Goal: Task Accomplishment & Management: Use online tool/utility

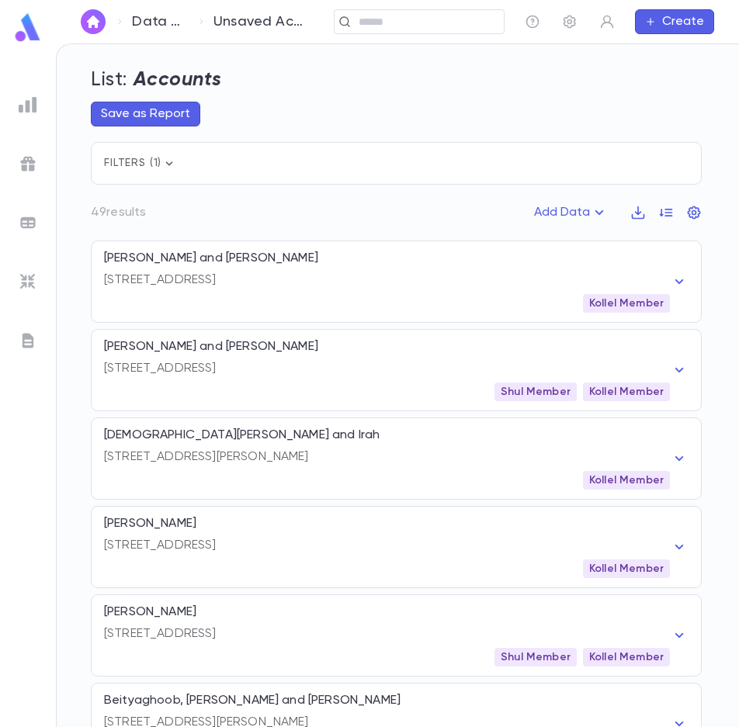
click at [29, 102] on img at bounding box center [28, 104] width 19 height 19
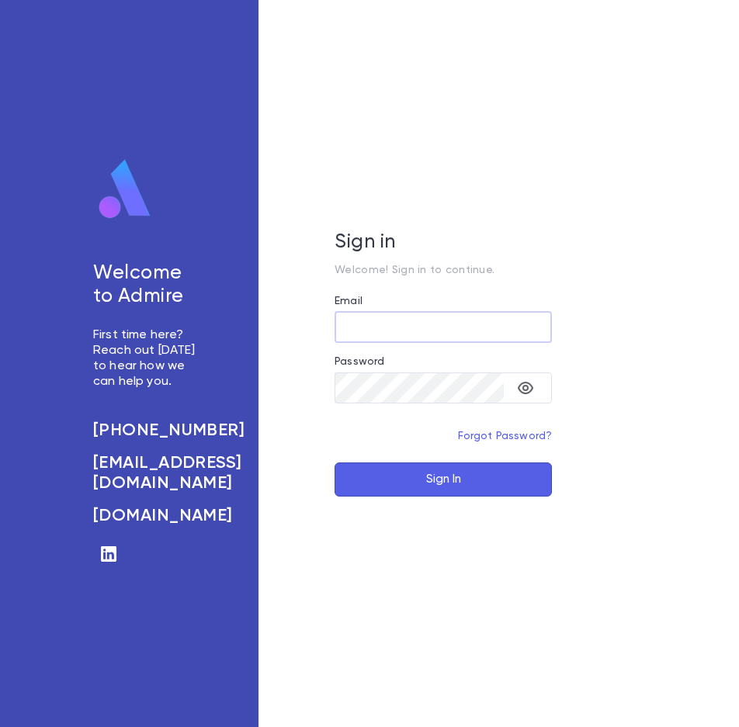
type input "**********"
click at [436, 482] on button "Sign In" at bounding box center [443, 480] width 217 height 34
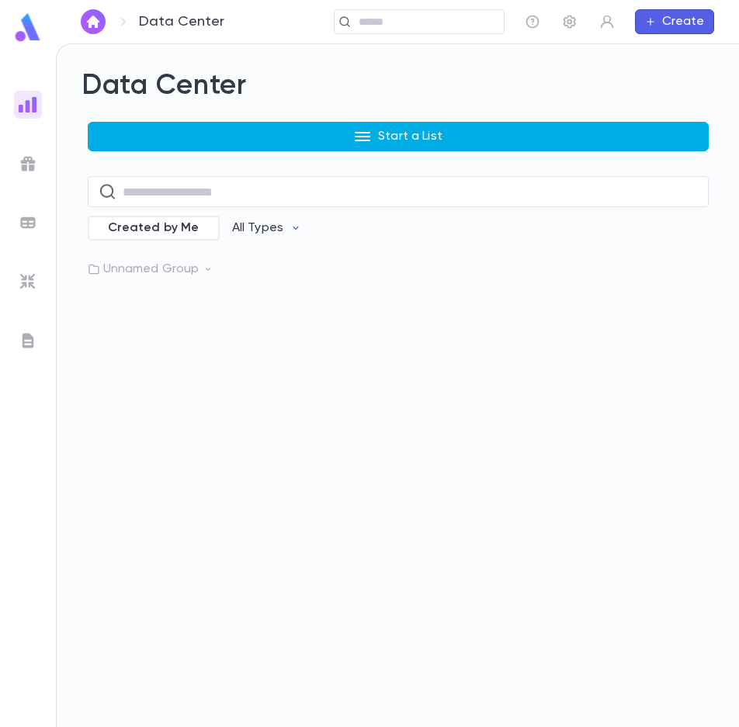
click at [389, 137] on p "Start a List" at bounding box center [410, 137] width 64 height 16
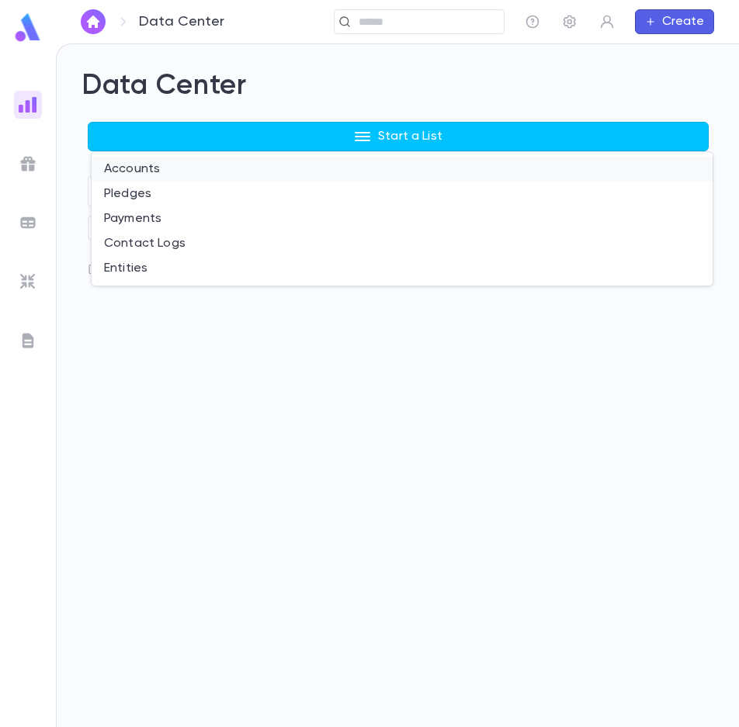
click at [139, 170] on li "Accounts" at bounding box center [402, 169] width 621 height 25
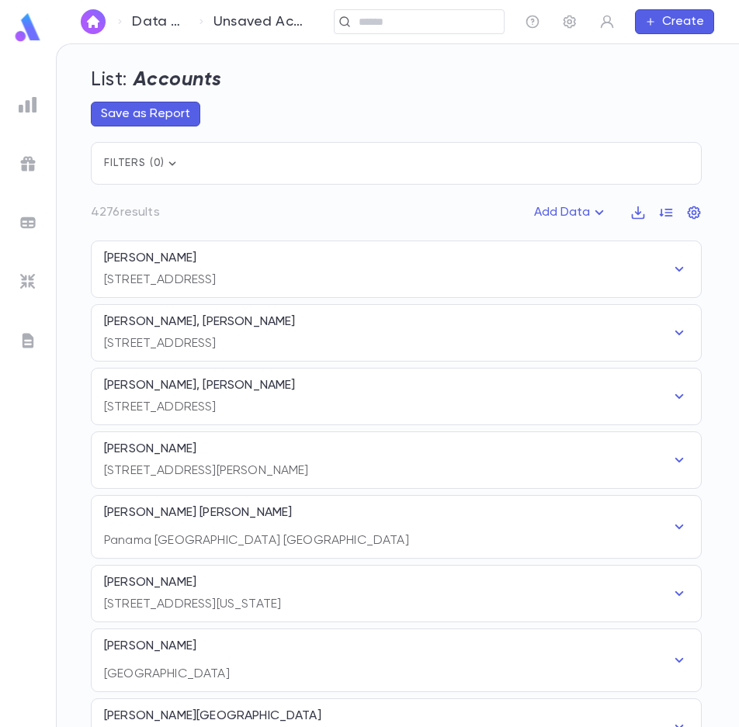
click at [171, 161] on icon "button" at bounding box center [173, 164] width 16 height 16
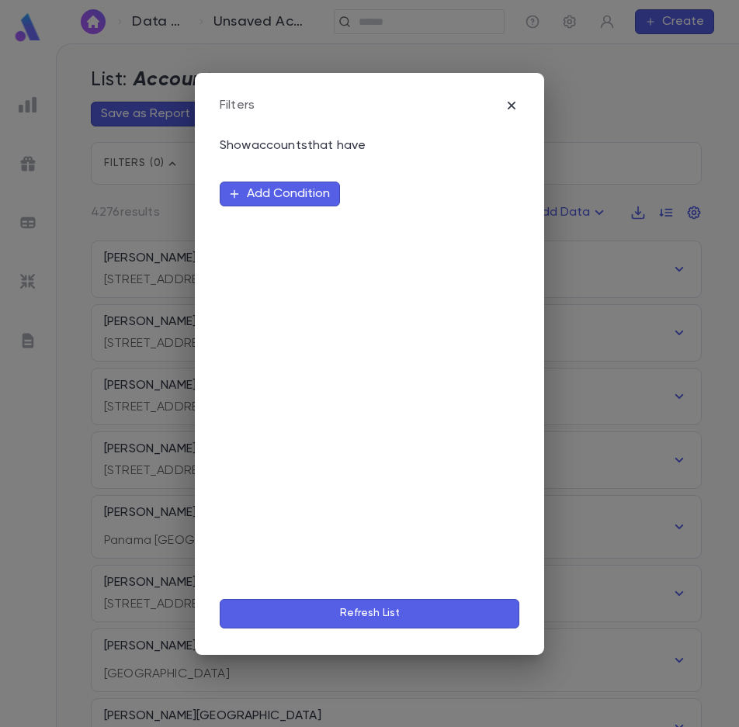
click at [286, 192] on button "Add Condition" at bounding box center [280, 194] width 120 height 25
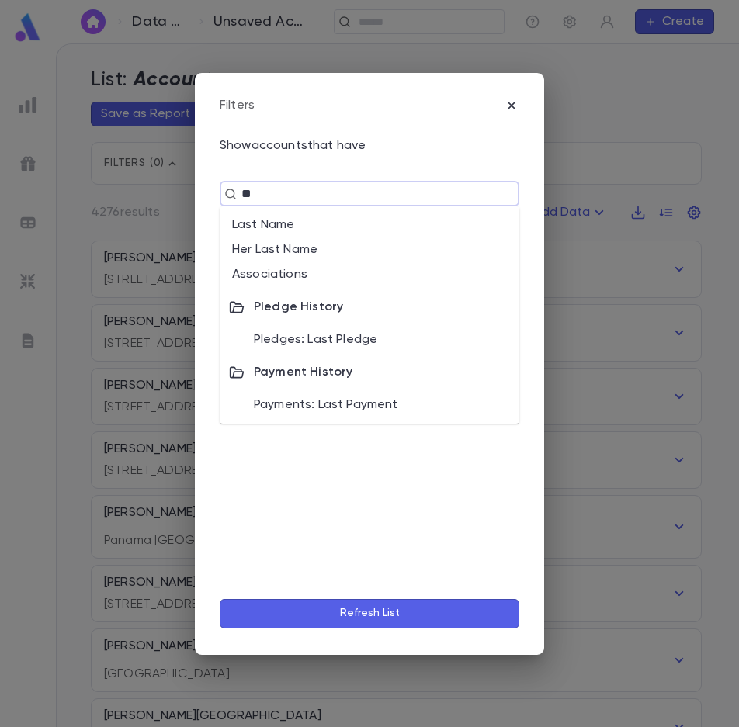
type input "***"
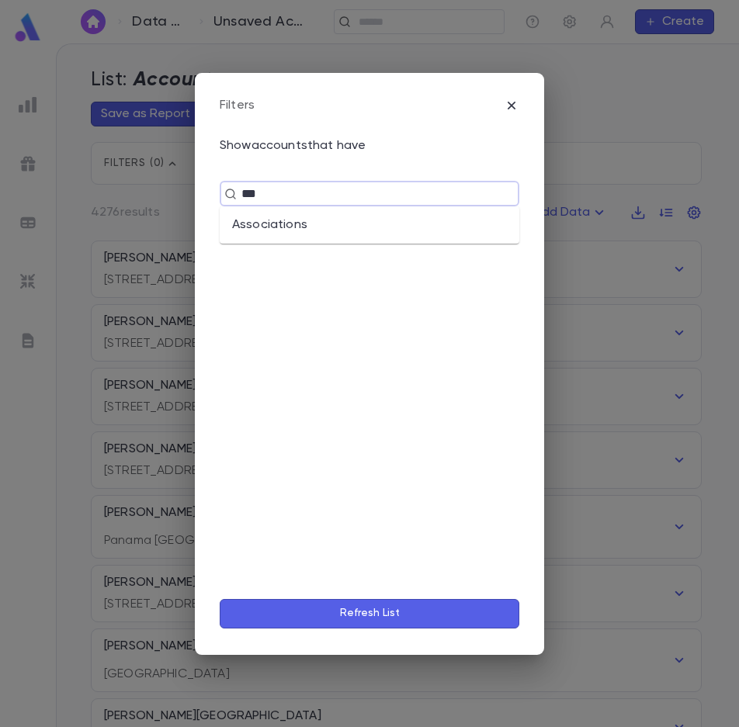
click at [276, 220] on li "Associations" at bounding box center [370, 225] width 300 height 25
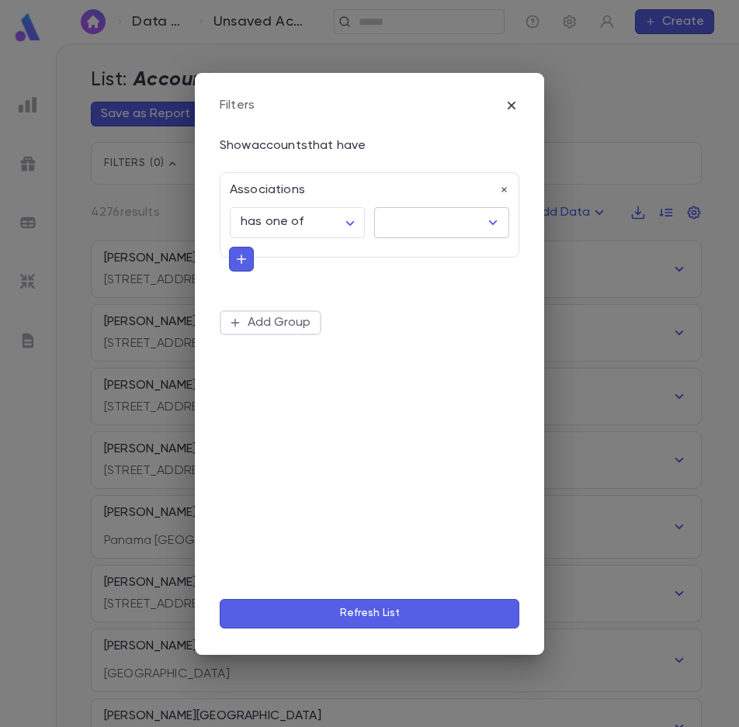
click at [421, 216] on input "text" at bounding box center [430, 222] width 98 height 29
click at [370, 621] on button "Refresh List" at bounding box center [370, 613] width 300 height 29
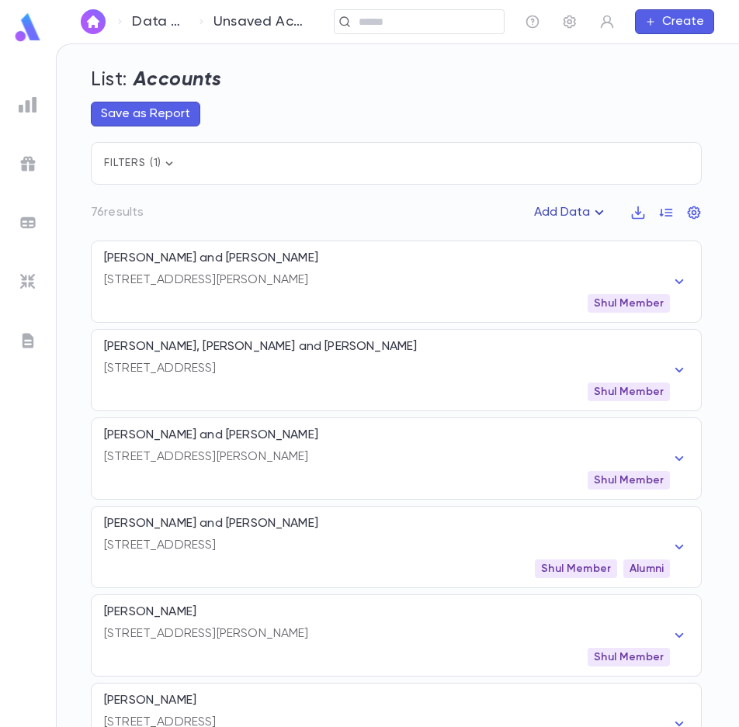
click at [595, 213] on icon "button" at bounding box center [599, 212] width 9 height 5
click at [595, 213] on div at bounding box center [369, 363] width 739 height 727
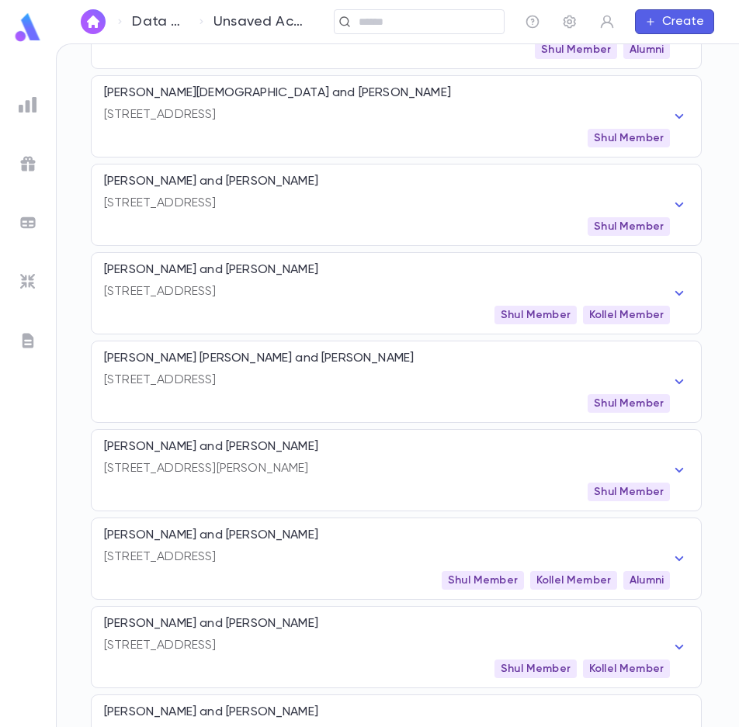
scroll to position [1863, 0]
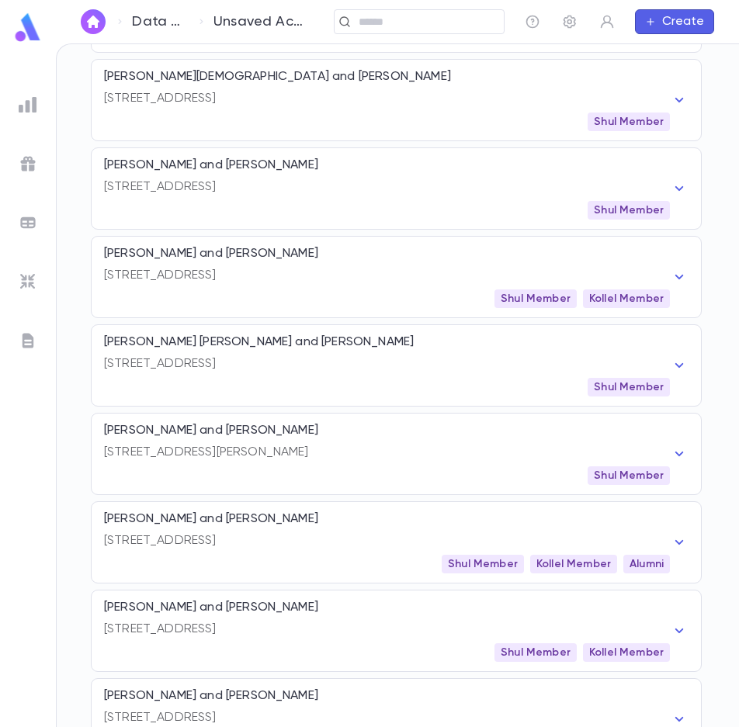
click at [208, 442] on div "3 Woolley Avenue, Long Branch NJ 07740 United States" at bounding box center [387, 450] width 566 height 22
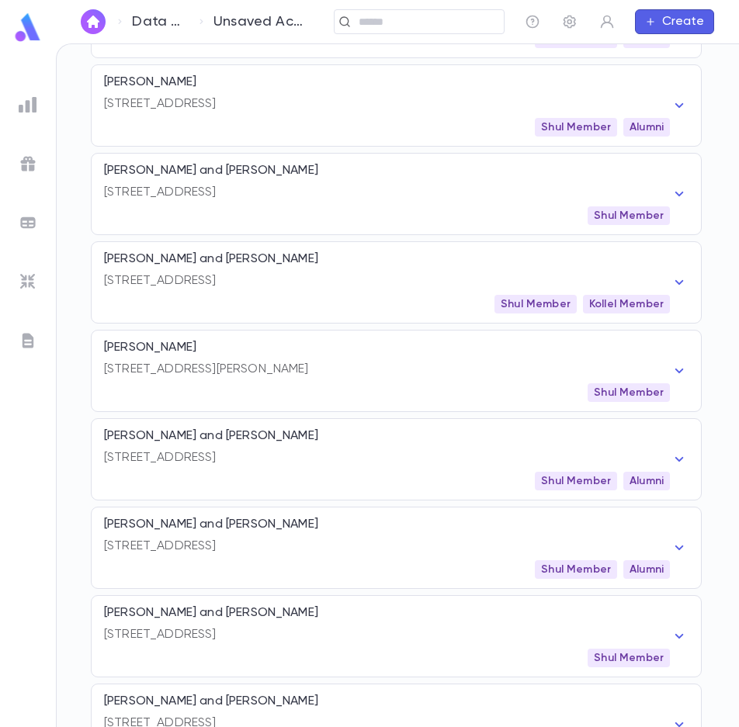
scroll to position [3726, 0]
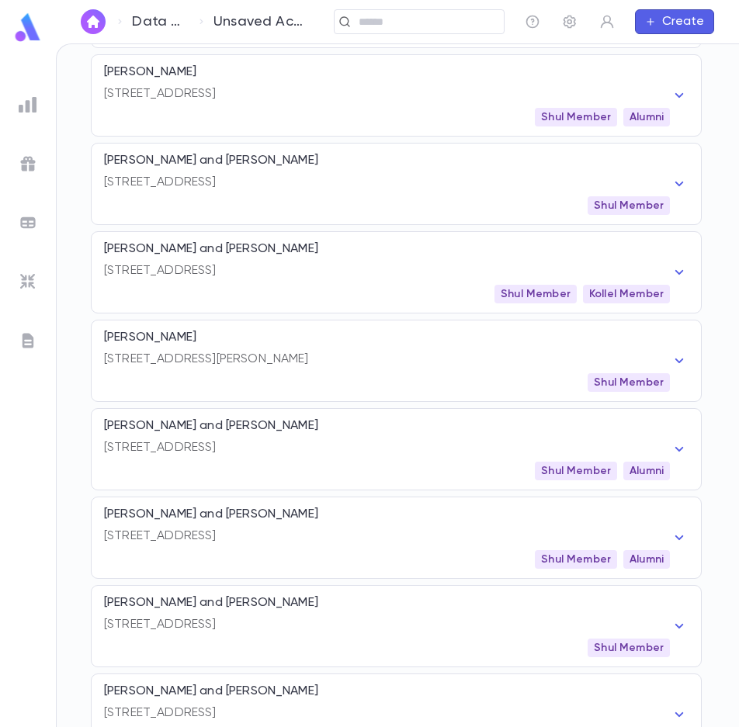
click at [293, 546] on div "27-2 East 7th Street, Lakewood NJ 08701 Shul Member Alumni" at bounding box center [387, 545] width 566 height 47
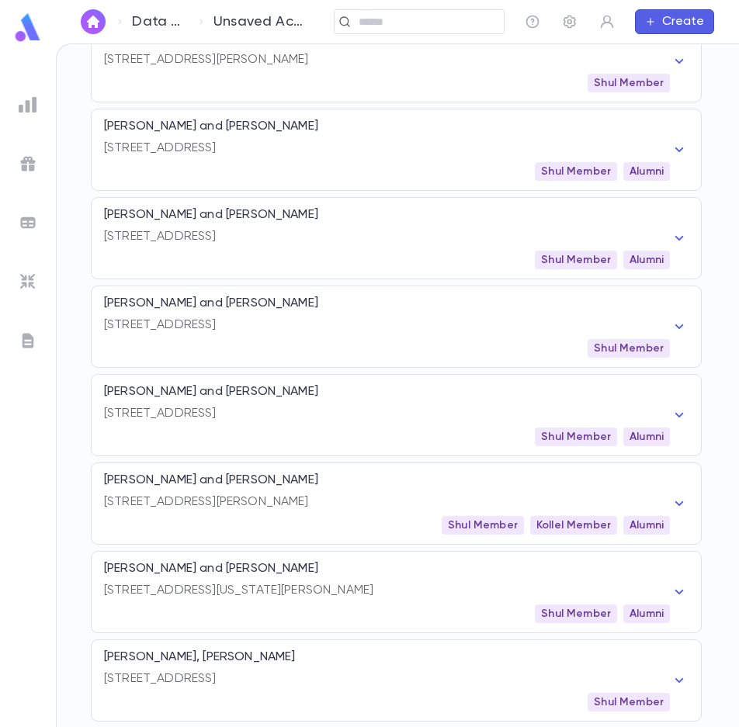
scroll to position [4271, 0]
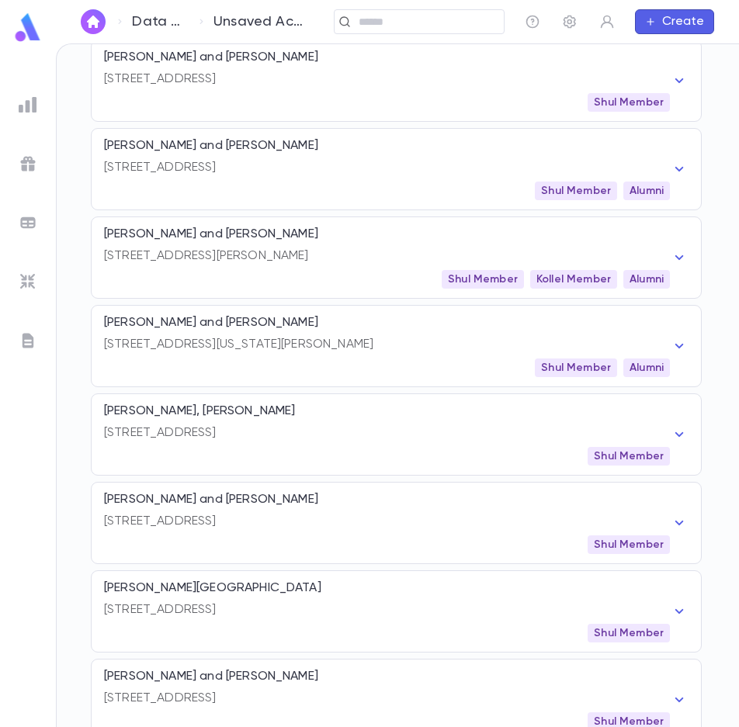
click at [197, 437] on p "[STREET_ADDRESS]" at bounding box center [387, 433] width 566 height 16
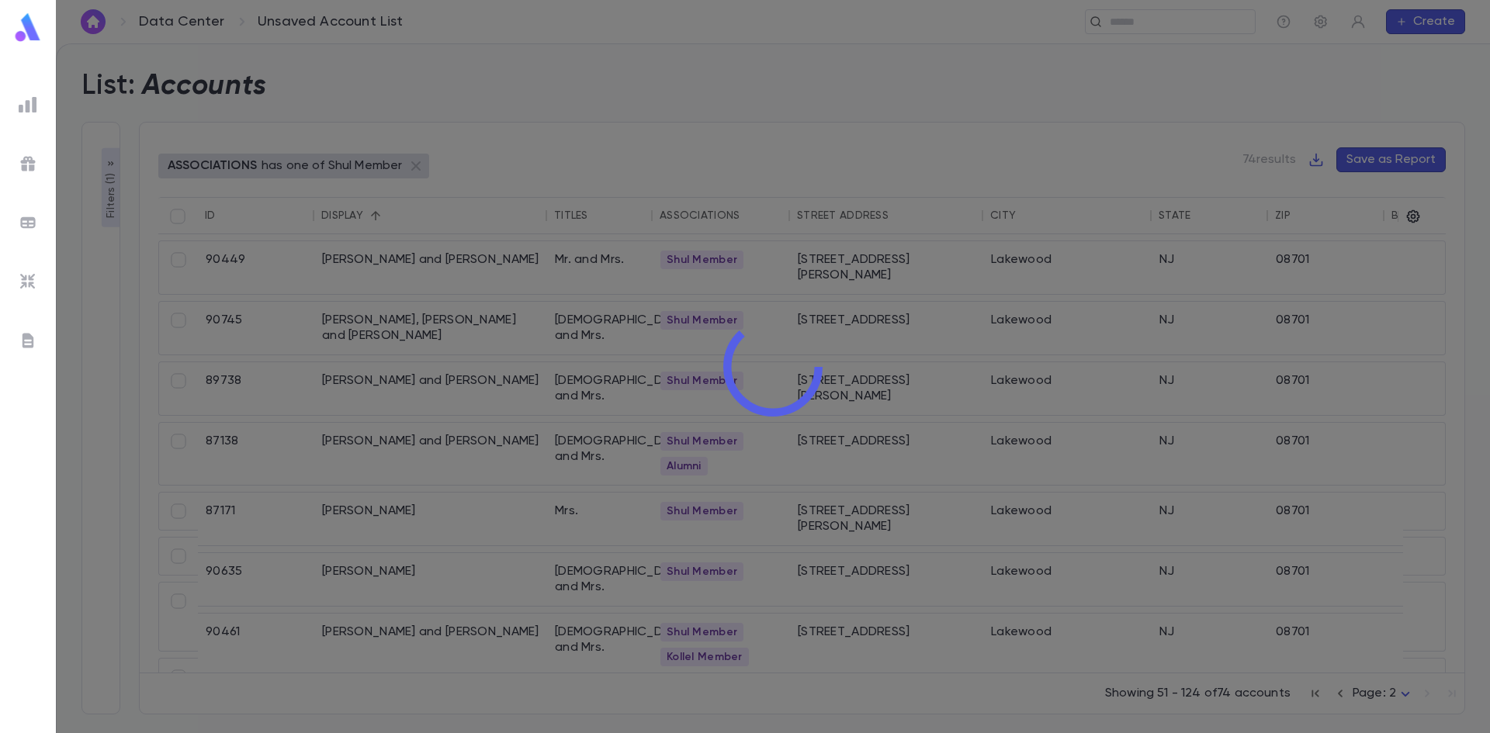
scroll to position [0, 0]
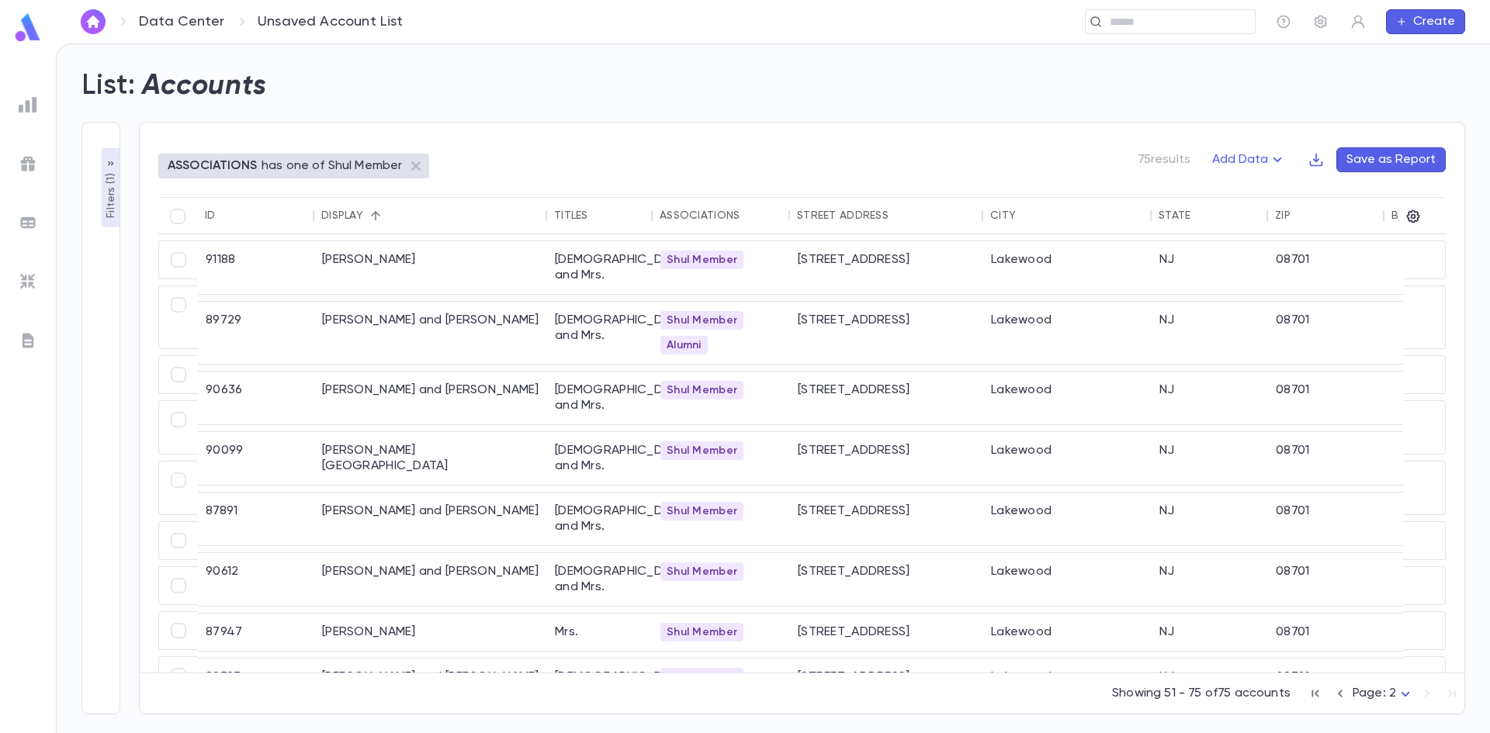
click at [105, 209] on p "Filters ( 1 )" at bounding box center [111, 194] width 16 height 48
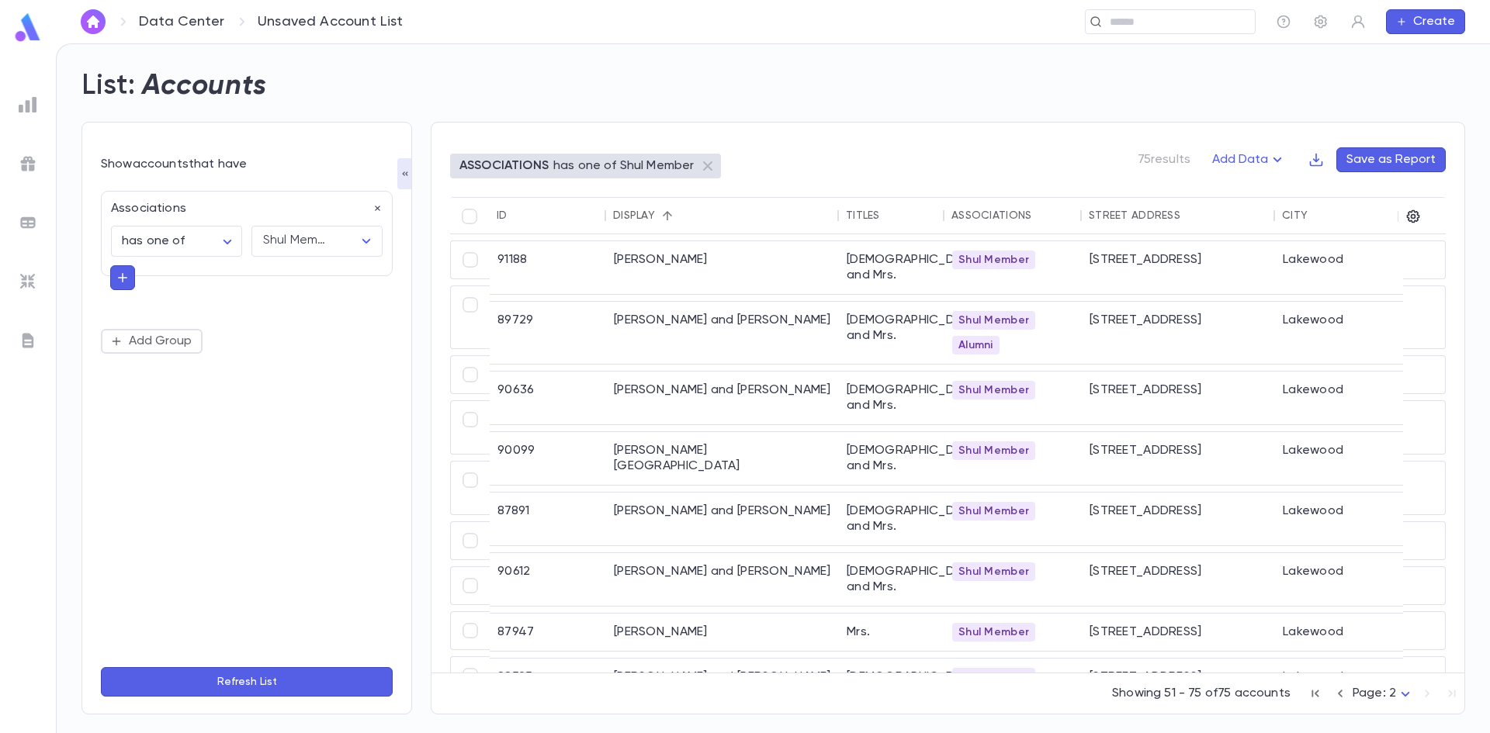
click at [283, 688] on button "Refresh List" at bounding box center [247, 681] width 292 height 29
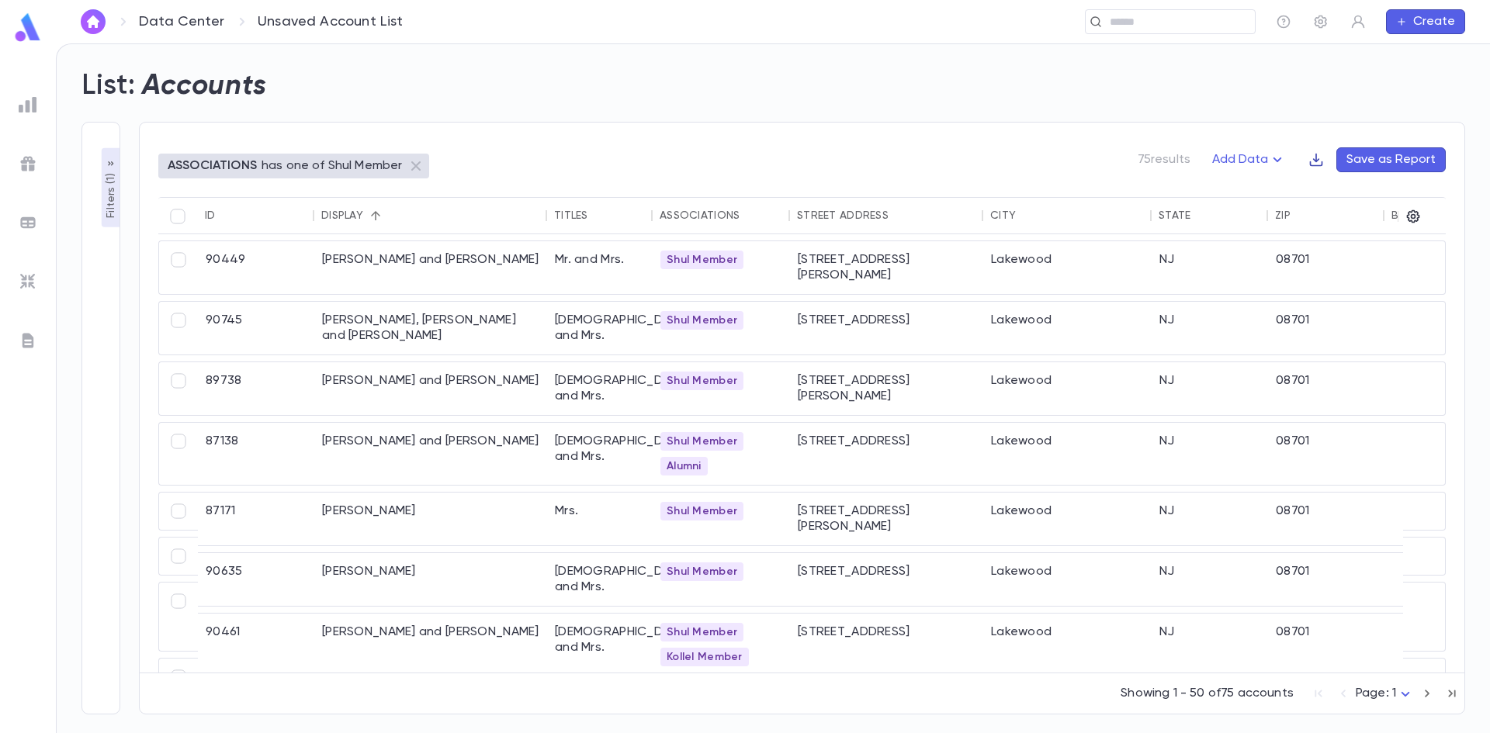
click at [738, 161] on icon "button" at bounding box center [1316, 160] width 13 height 13
click at [738, 186] on li "Download CSV" at bounding box center [1371, 190] width 112 height 25
click at [738, 217] on icon "button" at bounding box center [1413, 216] width 13 height 13
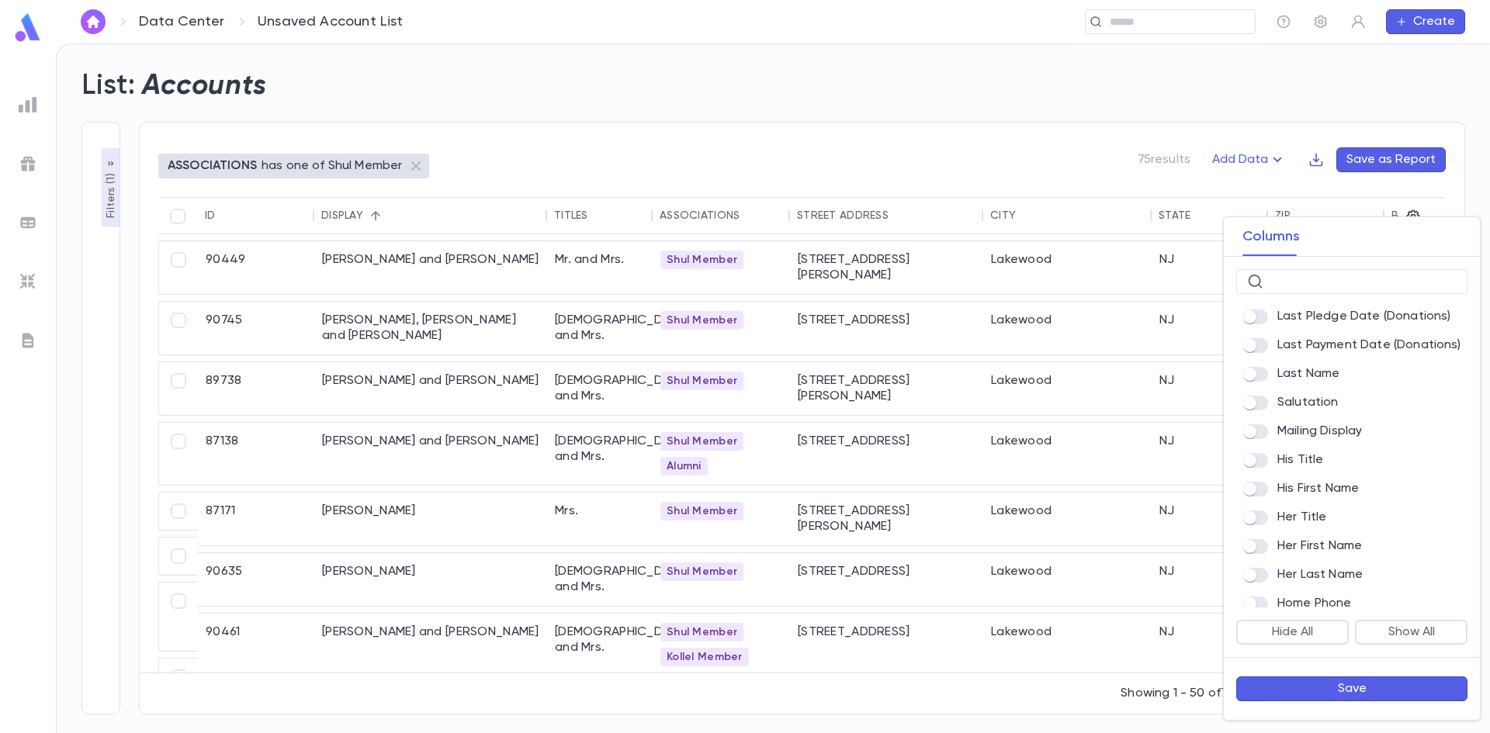
scroll to position [388, 0]
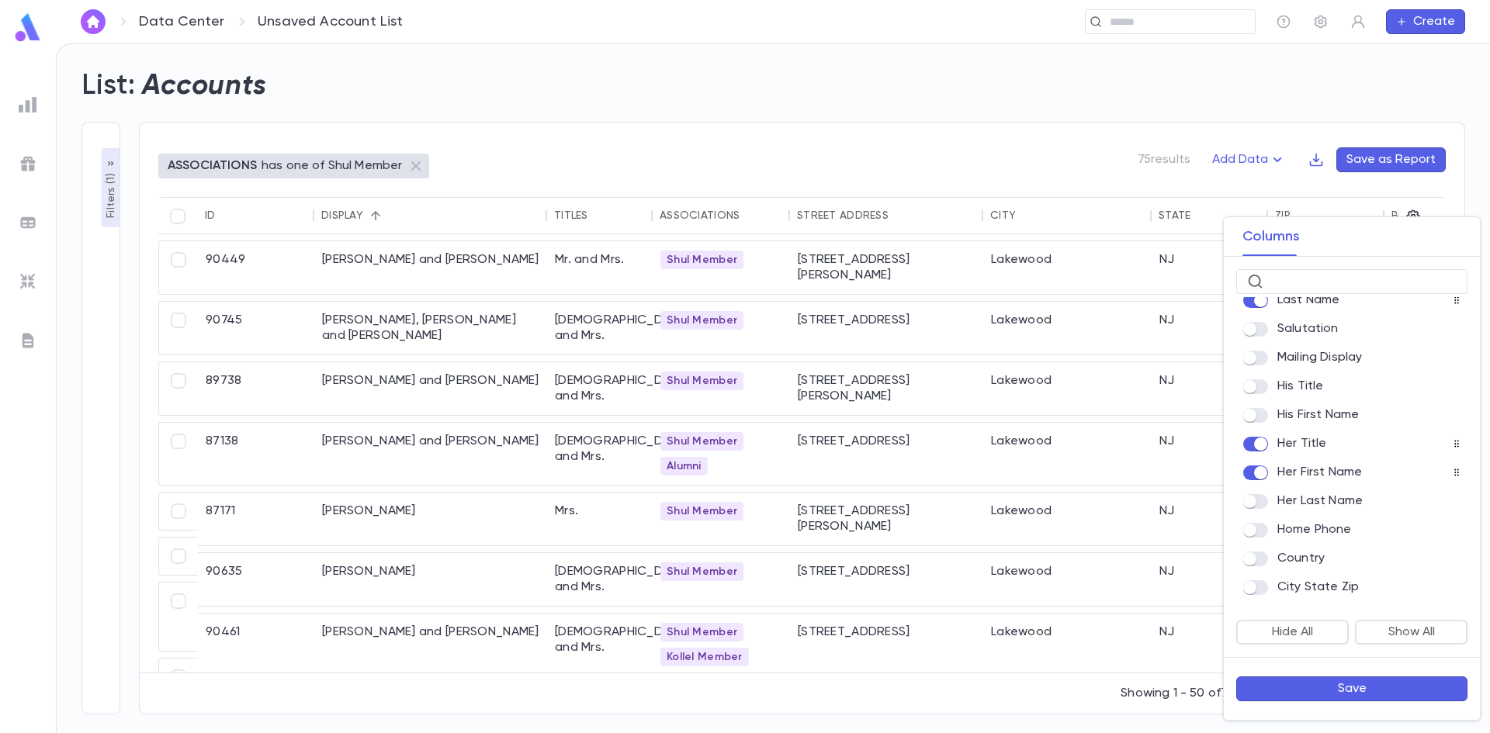
click at [738, 685] on button "Save" at bounding box center [1351, 689] width 231 height 25
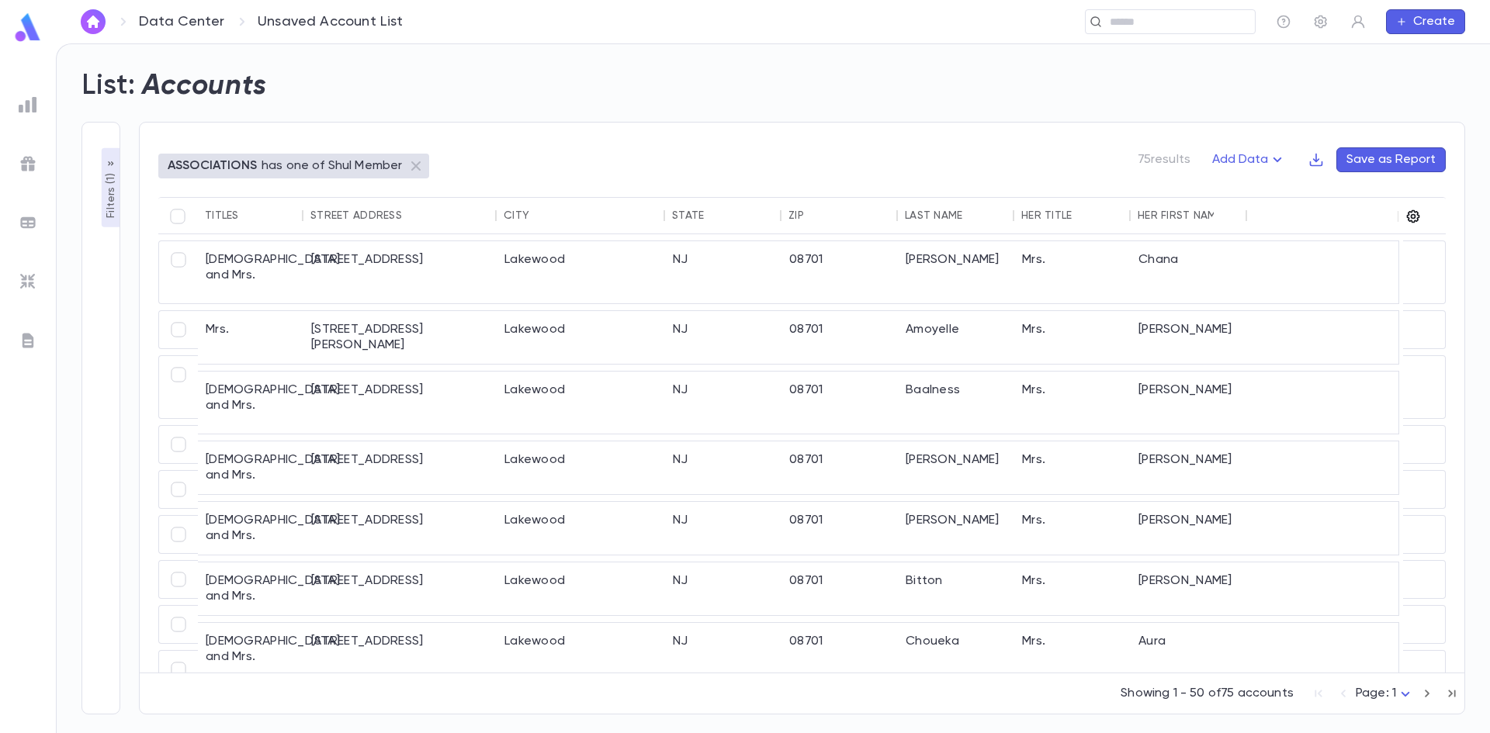
click at [738, 216] on icon "button" at bounding box center [1413, 216] width 13 height 13
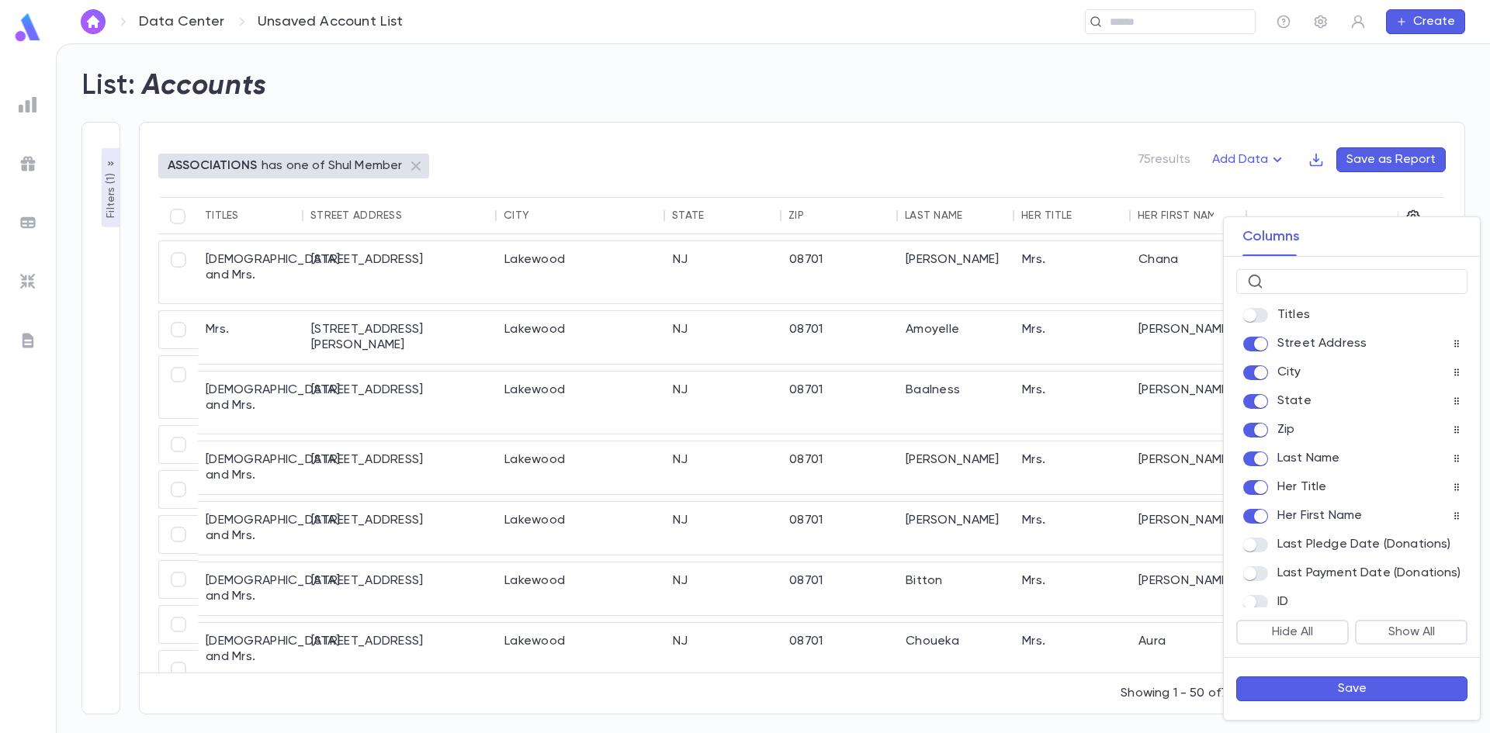
click at [738, 681] on button "Save" at bounding box center [1351, 689] width 231 height 25
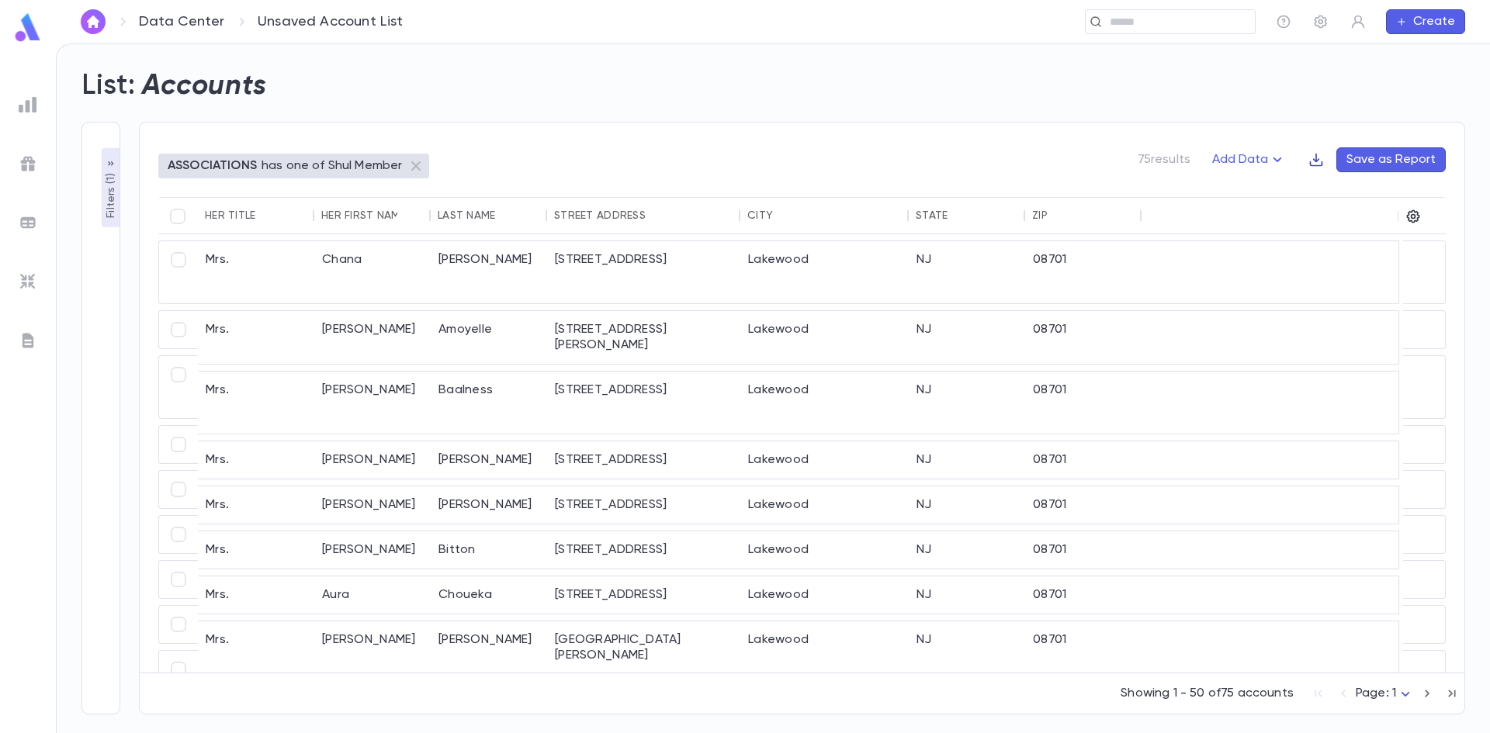
click at [738, 156] on icon "button" at bounding box center [1317, 160] width 16 height 16
click at [738, 187] on li "Download CSV" at bounding box center [1371, 190] width 112 height 25
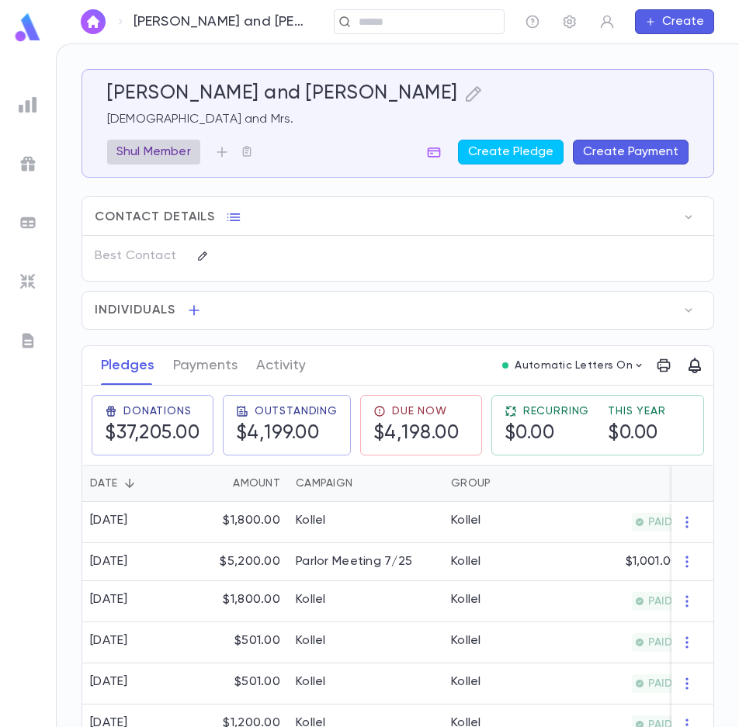
click at [176, 151] on p "Shul Member" at bounding box center [153, 152] width 75 height 16
click at [397, 216] on icon "button" at bounding box center [393, 215] width 16 height 16
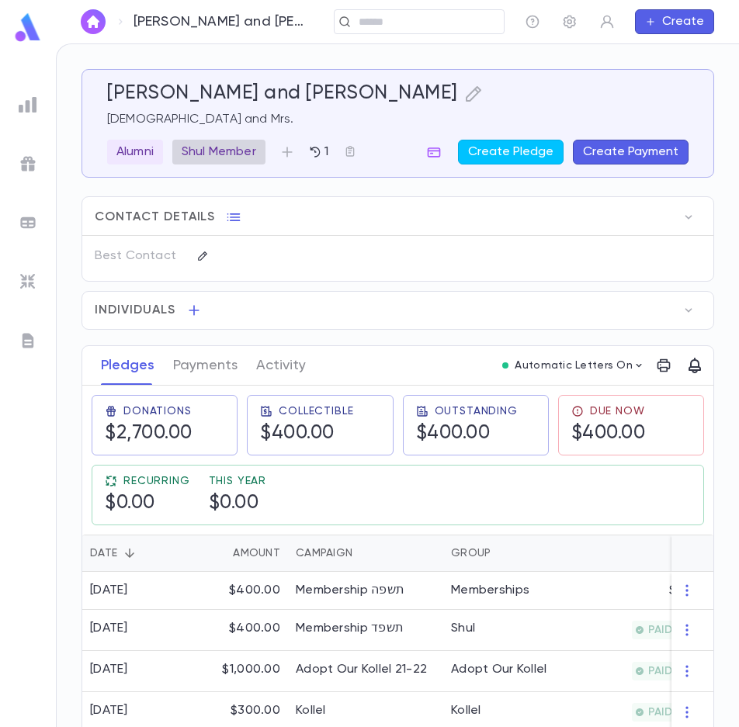
click at [230, 151] on p "Shul Member" at bounding box center [219, 152] width 75 height 16
click at [461, 215] on icon "button" at bounding box center [459, 215] width 16 height 16
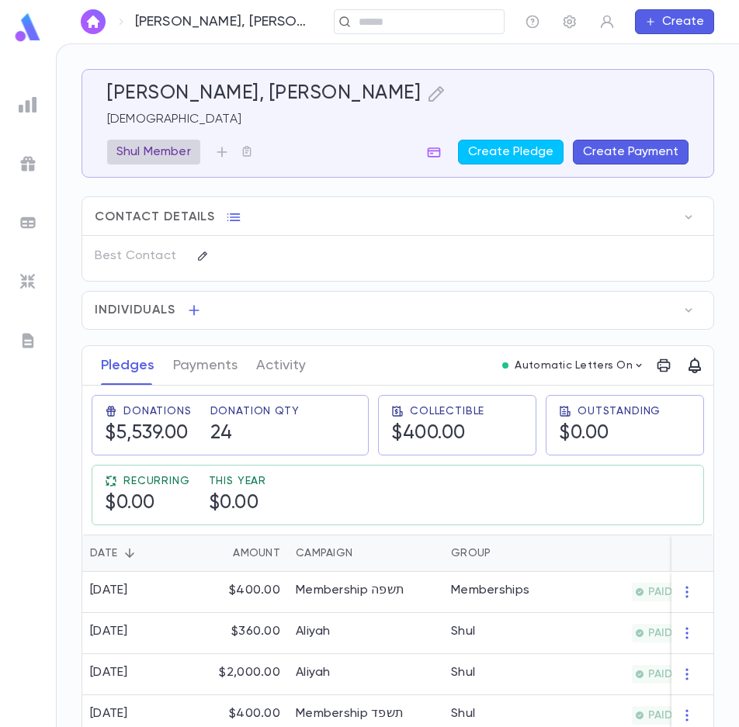
click at [162, 154] on p "Shul Member" at bounding box center [153, 152] width 75 height 16
click at [398, 212] on icon "button" at bounding box center [393, 215] width 16 height 16
click at [95, 19] on img "button" at bounding box center [93, 22] width 19 height 12
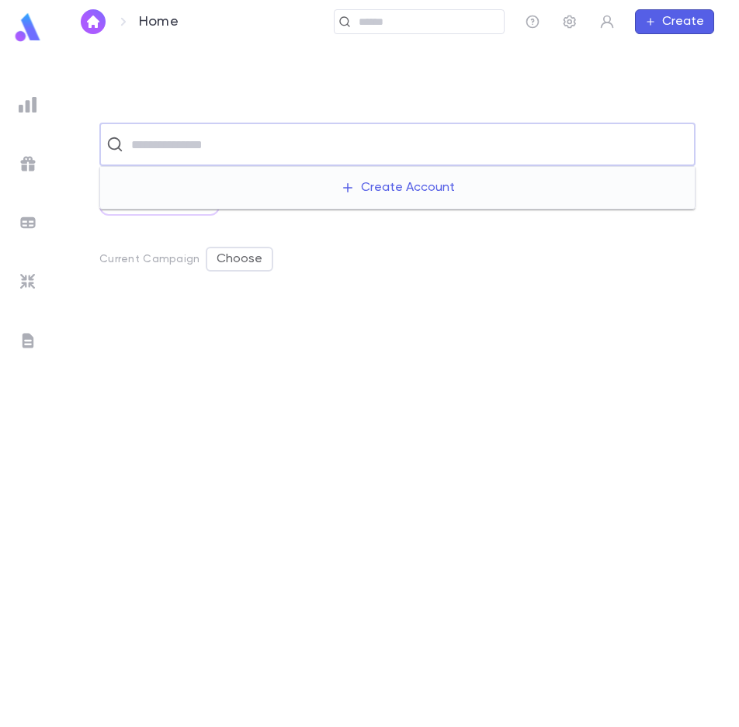
click at [147, 149] on input "text" at bounding box center [408, 144] width 562 height 29
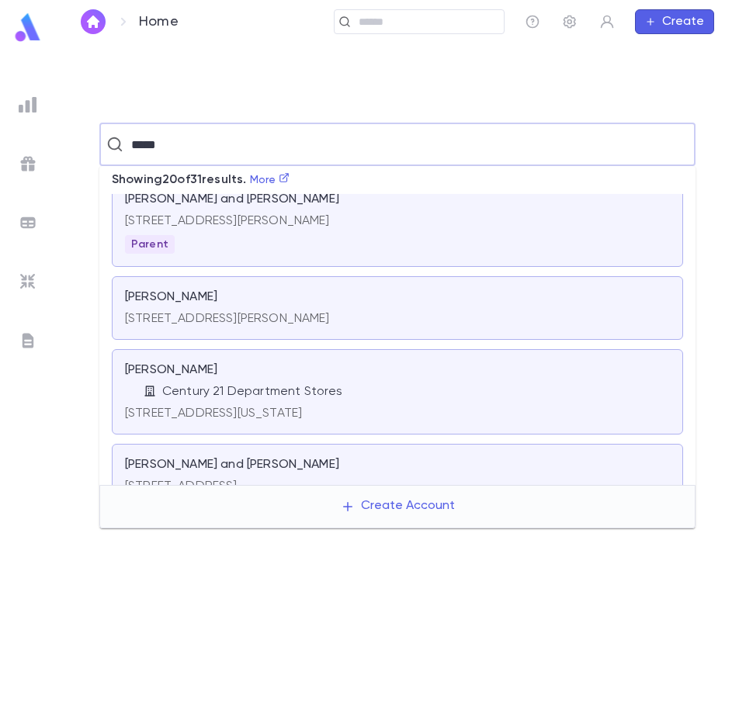
scroll to position [1221, 0]
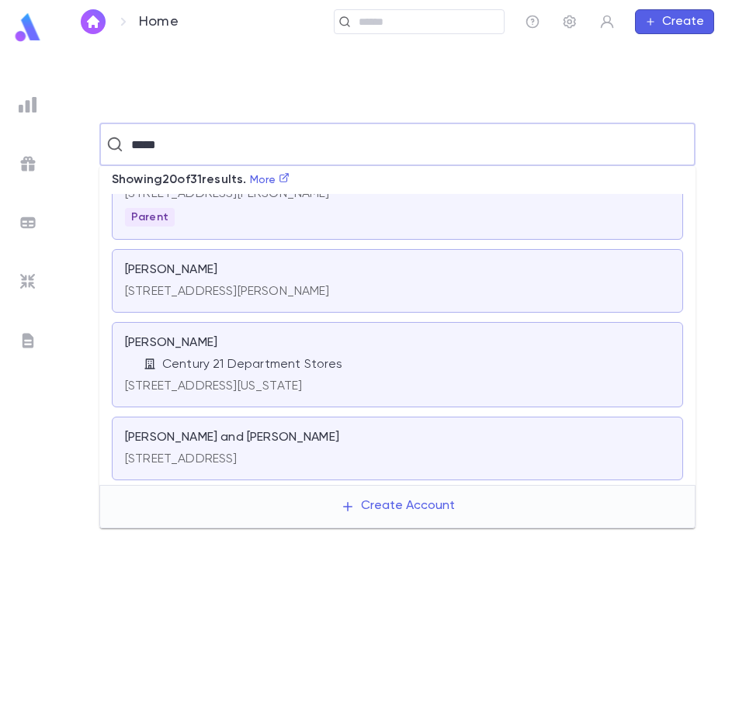
drag, startPoint x: 202, startPoint y: 142, endPoint x: -33, endPoint y: 167, distance: 235.7
click at [0, 167] on html "Home ​ Create ***** ​ All Scratch Lists Current Campaign Choose Profile Log out…" at bounding box center [369, 363] width 739 height 726
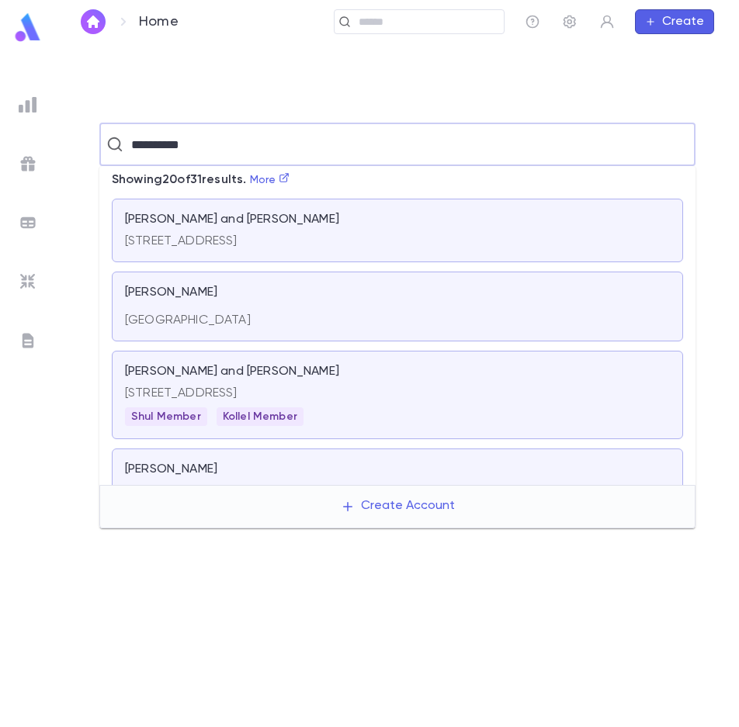
type input "**********"
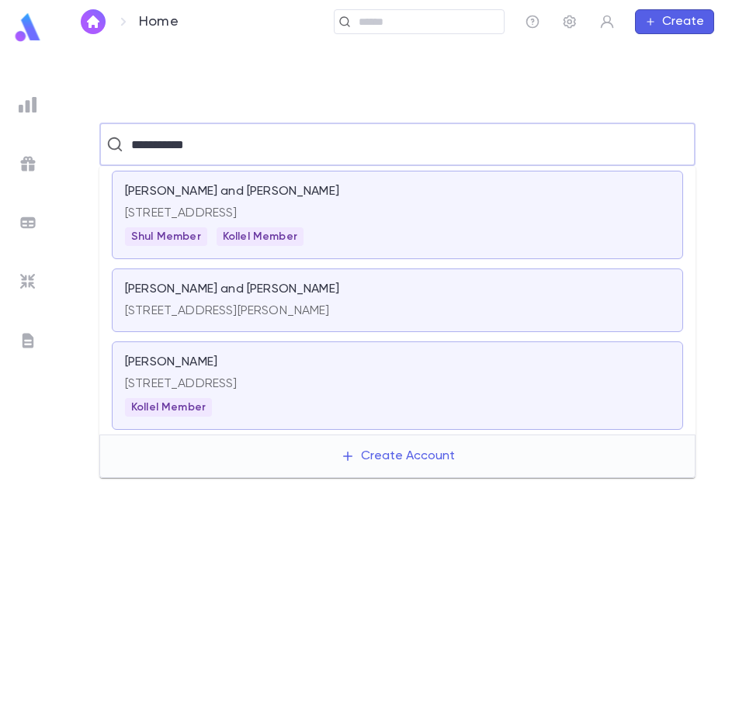
click at [302, 381] on p "[STREET_ADDRESS]" at bounding box center [397, 384] width 545 height 16
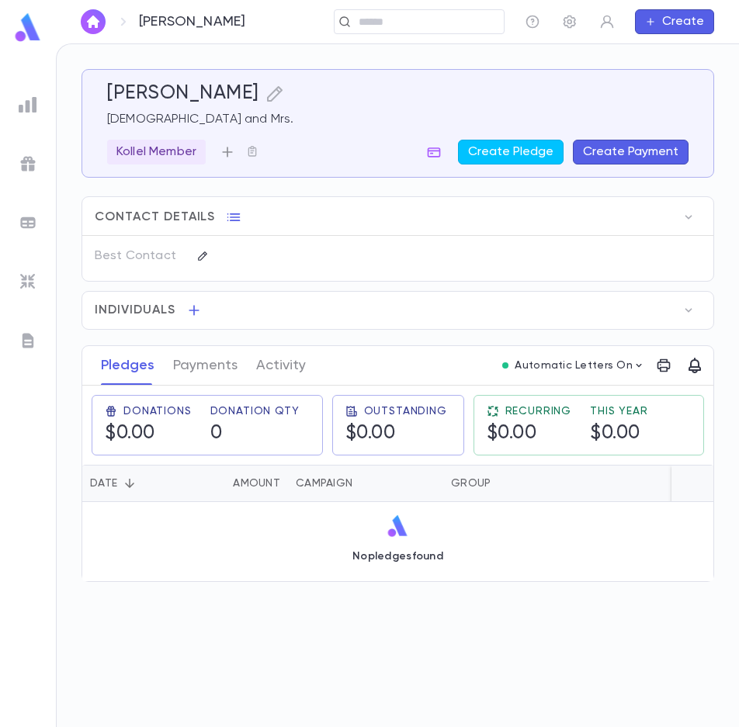
click at [230, 151] on icon "button" at bounding box center [228, 152] width 16 height 16
click at [264, 260] on li "Shul Member" at bounding box center [272, 256] width 105 height 25
click at [96, 15] on button "button" at bounding box center [93, 21] width 25 height 25
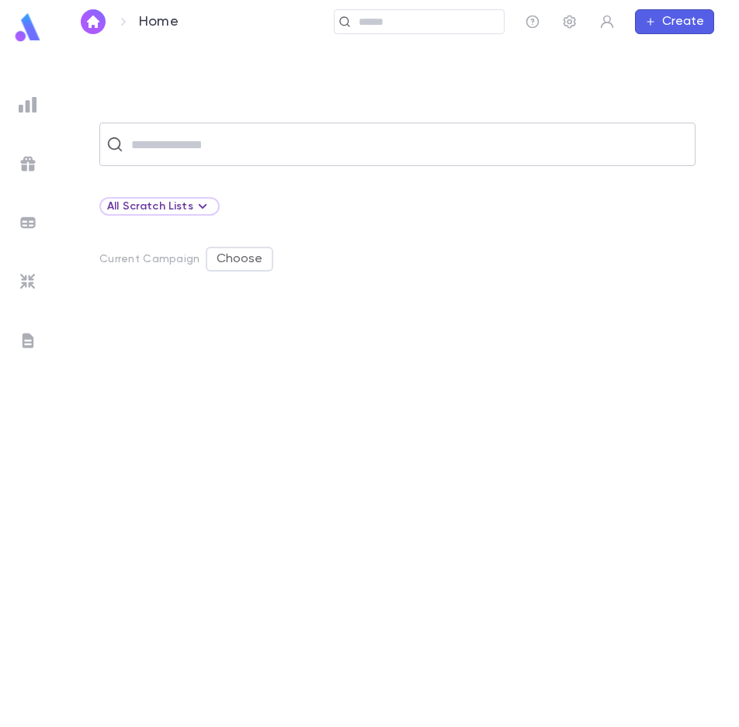
click at [201, 147] on input "text" at bounding box center [408, 144] width 562 height 29
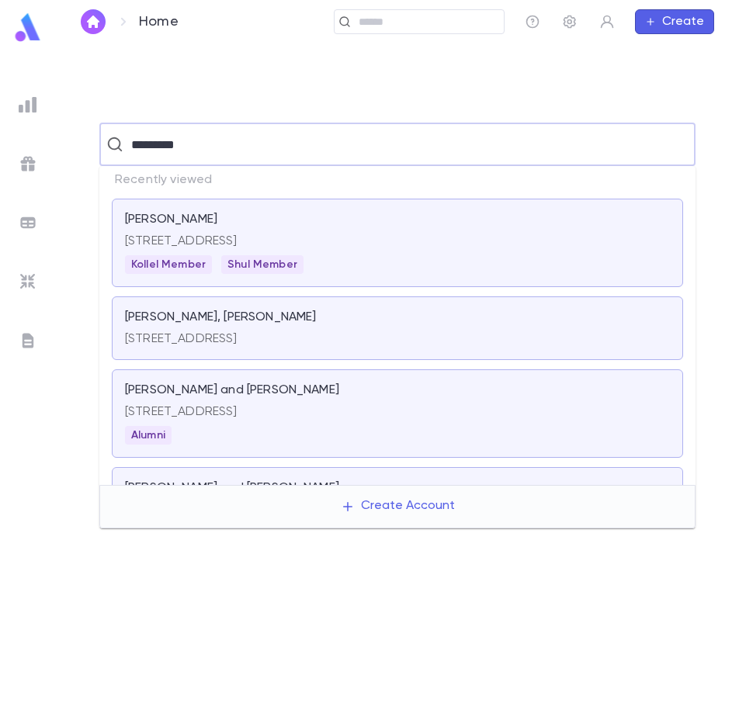
type input "**********"
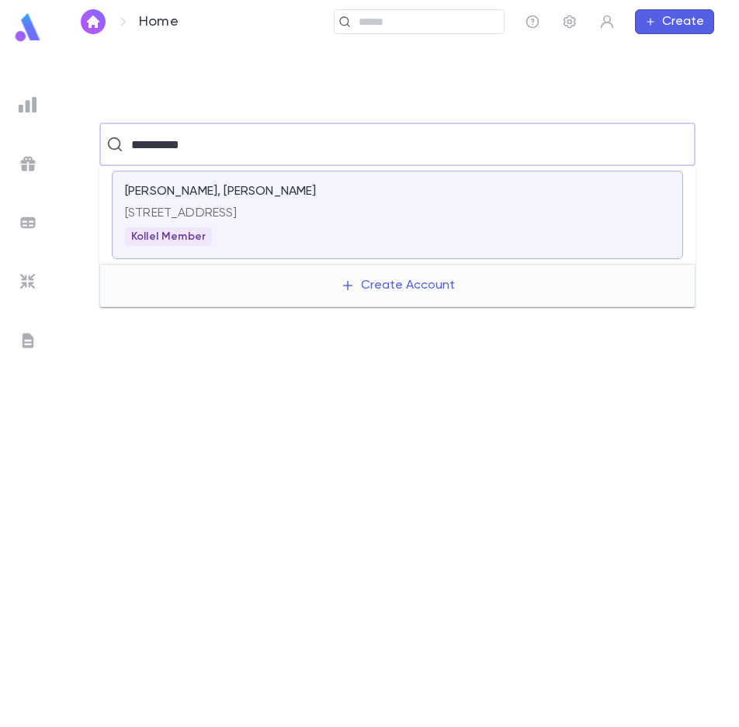
click at [241, 203] on div "[STREET_ADDRESS]" at bounding box center [397, 210] width 545 height 22
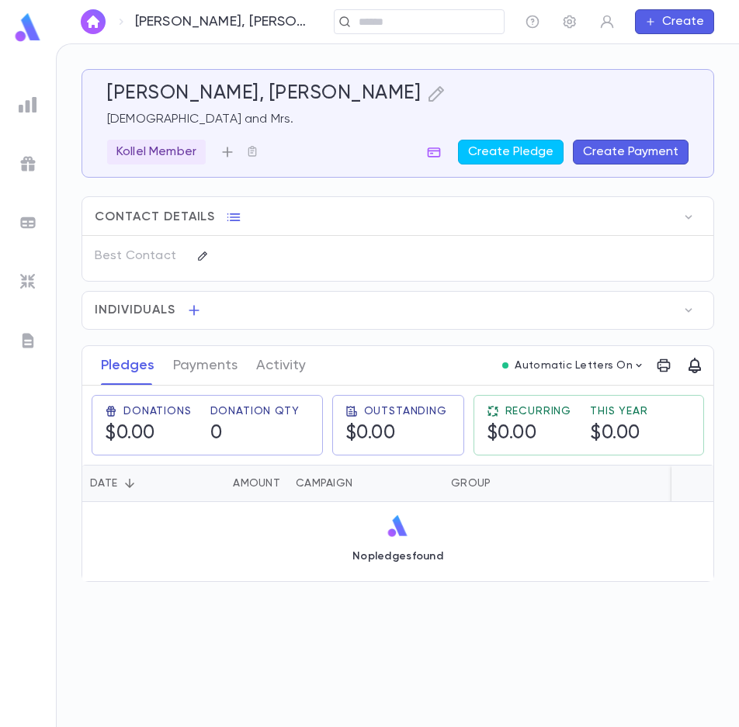
click at [227, 152] on icon "button" at bounding box center [227, 152] width 10 height 10
click at [271, 261] on li "Shul Member" at bounding box center [272, 256] width 105 height 25
